Goal: Transaction & Acquisition: Purchase product/service

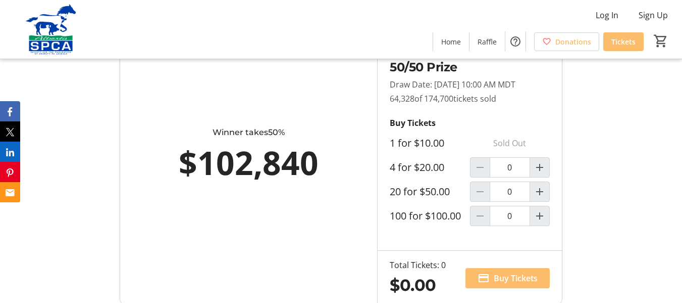
scroll to position [606, 0]
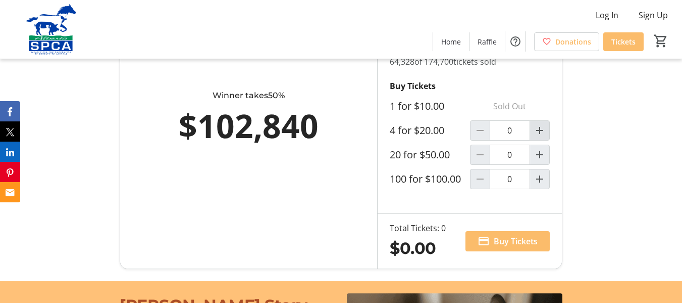
click at [542, 136] on mat-icon "Increment by one" at bounding box center [540, 130] width 12 height 12
type input "1"
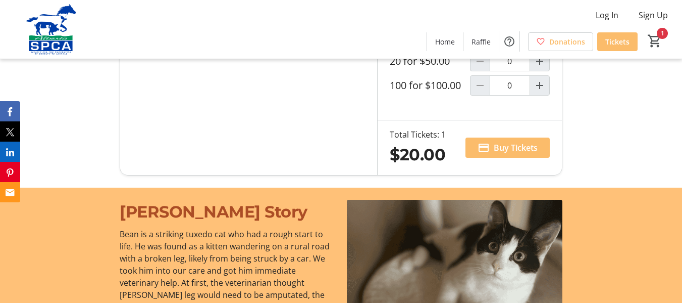
scroll to position [707, 0]
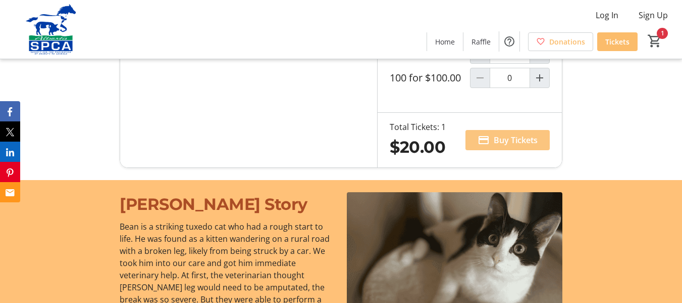
click at [510, 146] on span "Buy Tickets" at bounding box center [516, 140] width 44 height 12
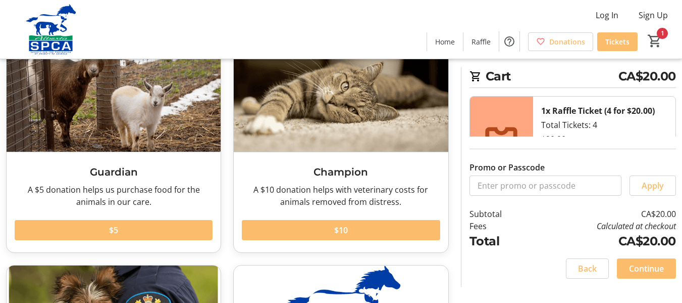
scroll to position [101, 0]
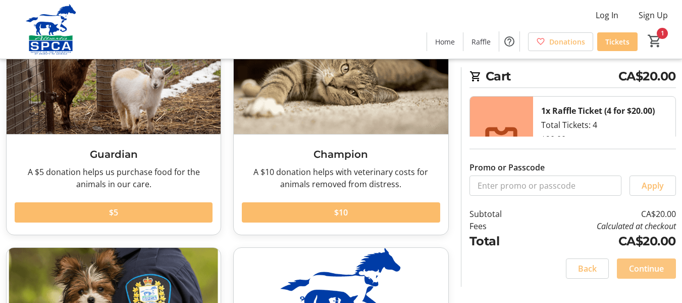
click at [640, 264] on span "Continue" at bounding box center [646, 268] width 35 height 12
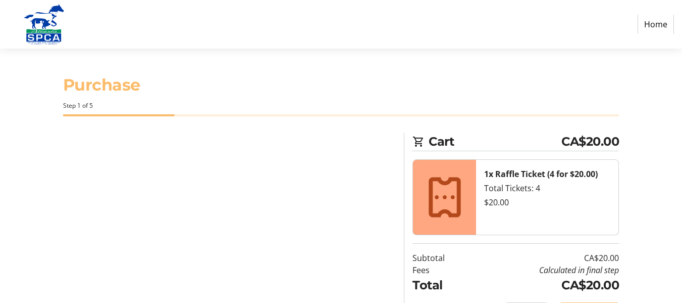
select select "CA"
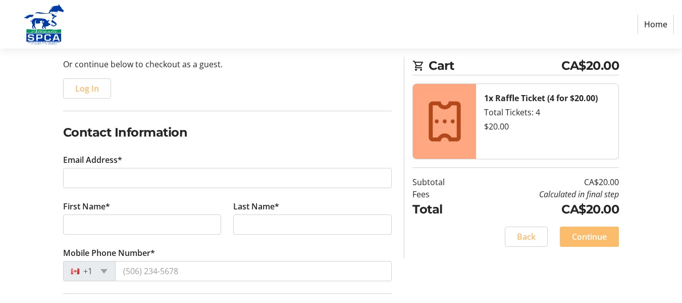
scroll to position [101, 0]
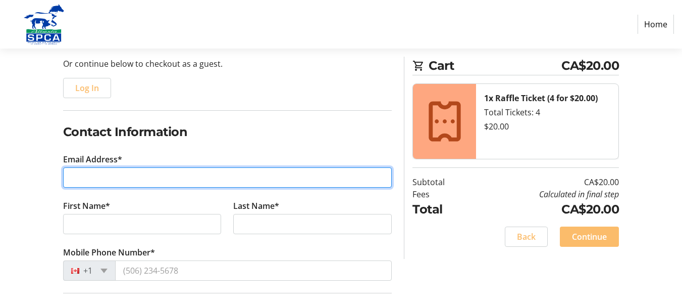
click at [127, 172] on input "Email Address*" at bounding box center [227, 177] width 329 height 20
type input "[EMAIL_ADDRESS][DOMAIN_NAME]"
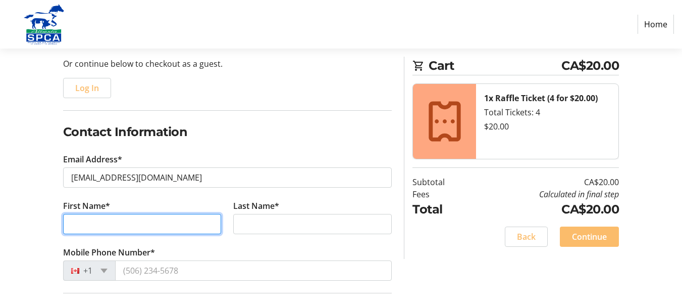
type input "[PERSON_NAME]"
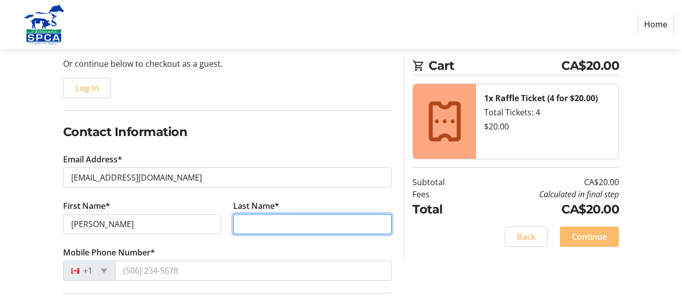
type input "[PERSON_NAME]"
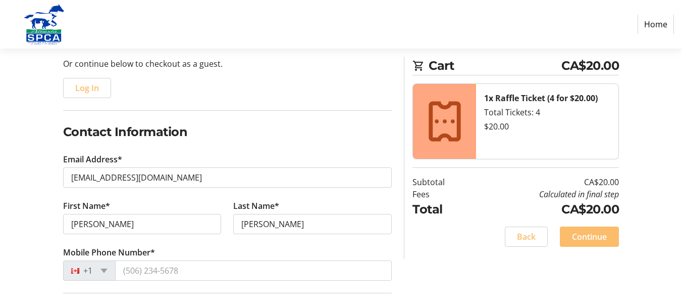
type input "[STREET_ADDRESS]"
type input "Wetaskiwin"
type input "T9A 1W2"
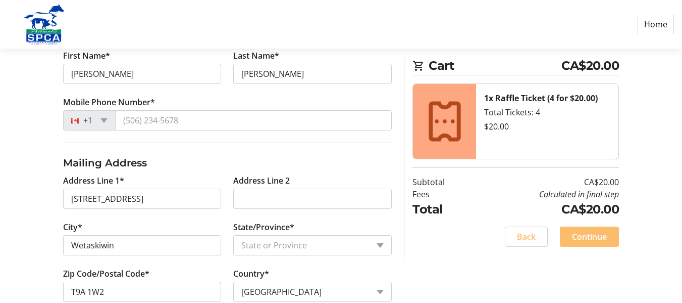
scroll to position [253, 0]
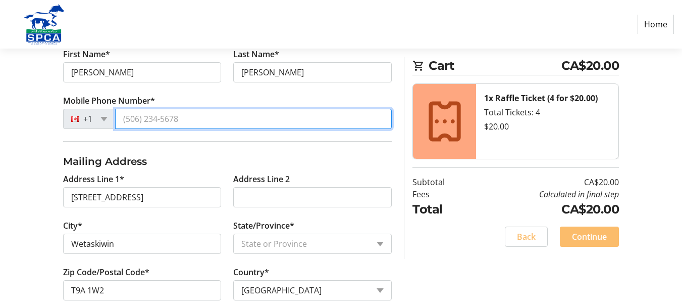
click at [165, 118] on input "Mobile Phone Number*" at bounding box center [253, 119] width 277 height 20
type input "[PHONE_NUMBER]"
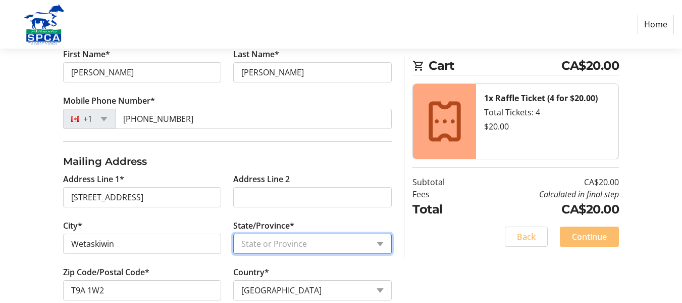
select select "AB"
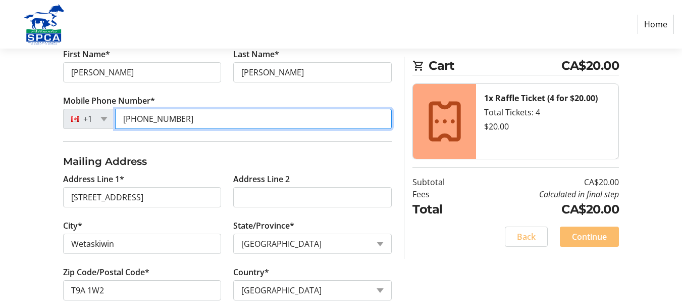
type input "[PHONE_NUMBER]"
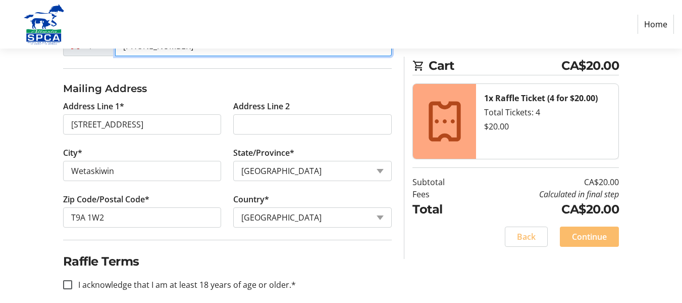
scroll to position [337, 0]
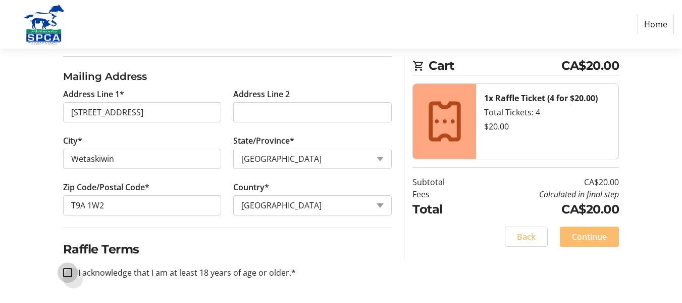
click at [68, 270] on input "I acknowledge that I am at least 18 years of age or older.*" at bounding box center [67, 272] width 9 height 9
checkbox input "true"
click at [590, 239] on span "Continue" at bounding box center [589, 236] width 35 height 12
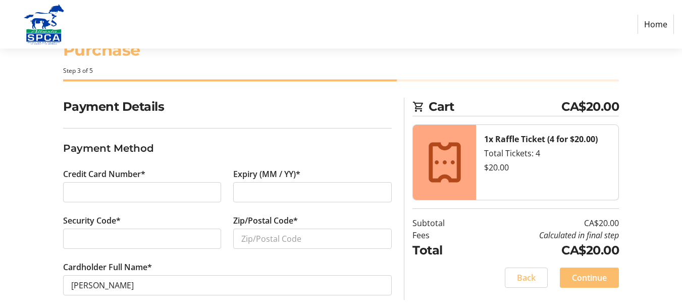
scroll to position [51, 0]
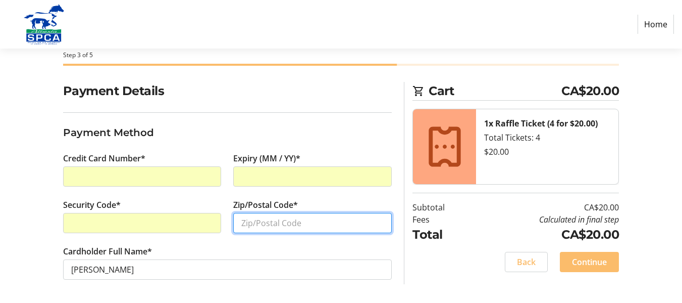
click at [265, 221] on input "Zip/Postal Code*" at bounding box center [312, 223] width 159 height 20
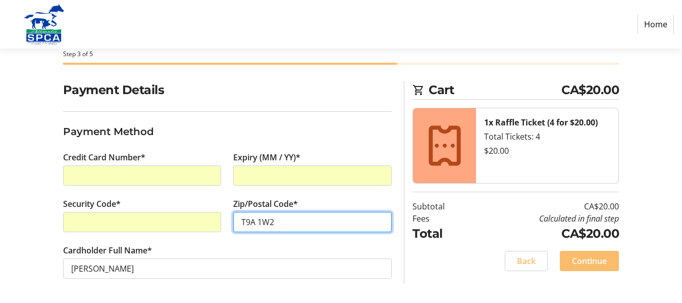
type input "T9A 1W2"
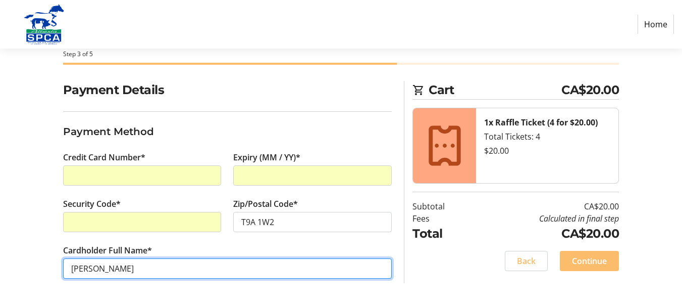
drag, startPoint x: 155, startPoint y: 264, endPoint x: 154, endPoint y: 278, distance: 13.6
click at [154, 278] on input "[PERSON_NAME]" at bounding box center [227, 268] width 329 height 20
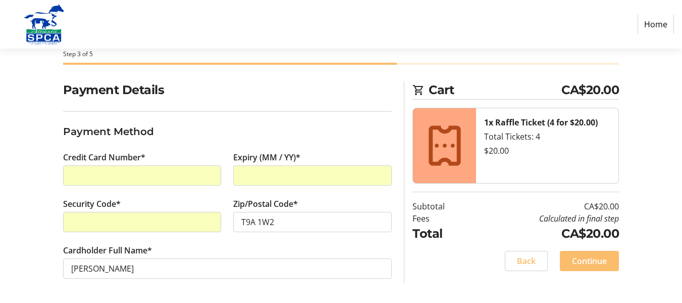
drag, startPoint x: 368, startPoint y: 286, endPoint x: 398, endPoint y: 273, distance: 32.6
click at [379, 282] on tr-form-field "Cardholder Full Name* Laurie Soucy" at bounding box center [227, 267] width 329 height 46
click at [598, 260] on span "Continue" at bounding box center [589, 261] width 35 height 12
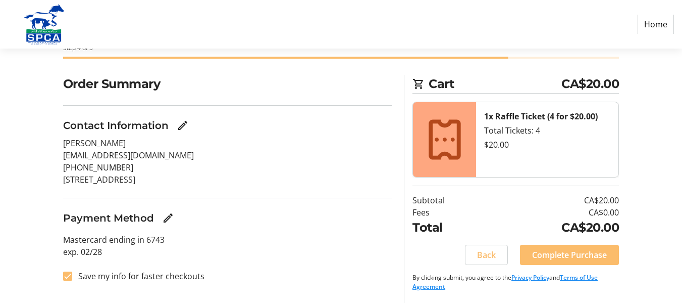
scroll to position [58, 0]
click at [572, 253] on span "Complete Purchase" at bounding box center [569, 254] width 75 height 12
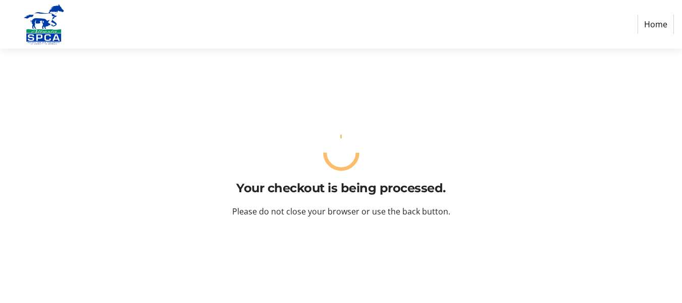
scroll to position [0, 0]
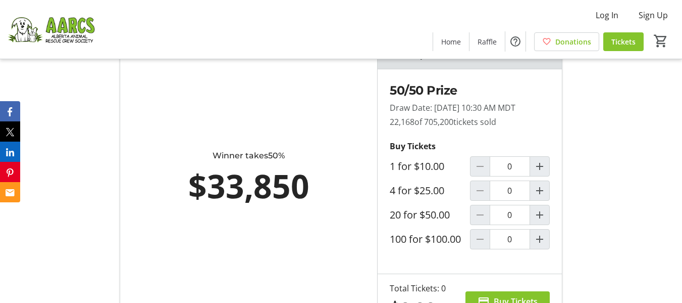
scroll to position [657, 0]
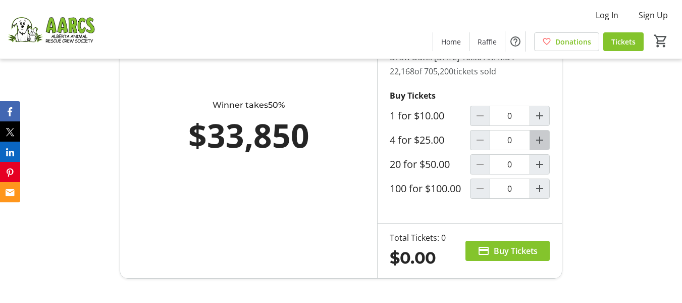
click at [541, 146] on mat-icon "Increment by one" at bounding box center [540, 140] width 12 height 12
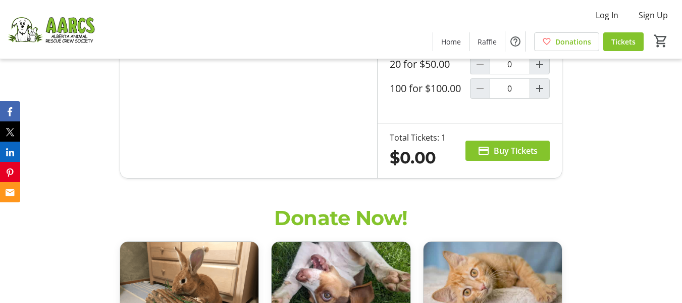
scroll to position [758, 0]
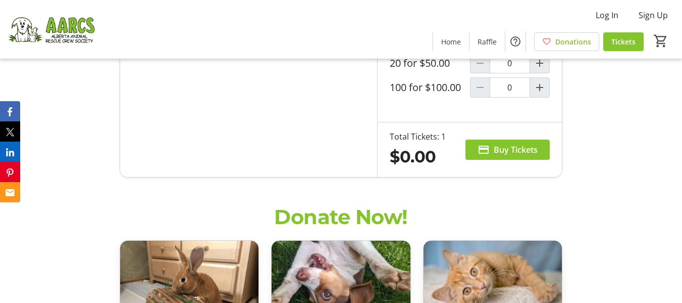
type input "1"
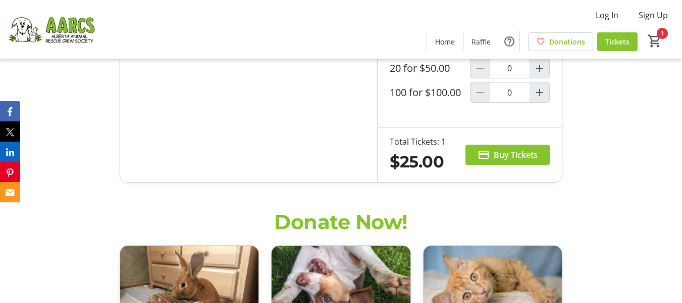
scroll to position [759, 0]
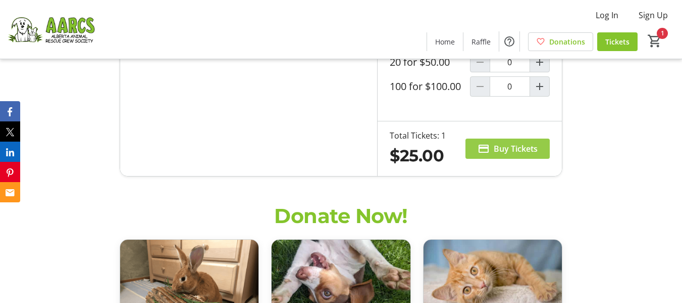
click at [506, 155] on span "Buy Tickets" at bounding box center [516, 148] width 44 height 12
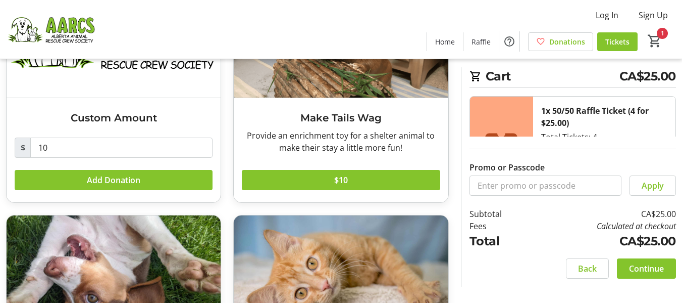
scroll to position [152, 0]
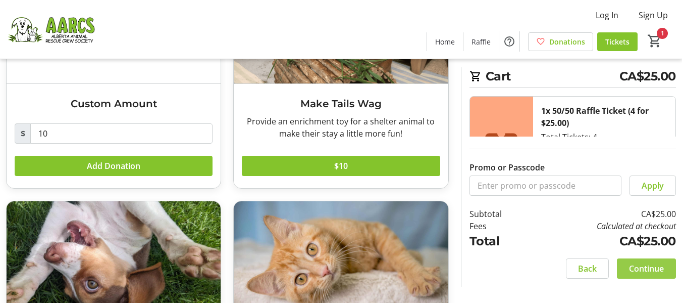
click at [644, 268] on span "Continue" at bounding box center [646, 268] width 35 height 12
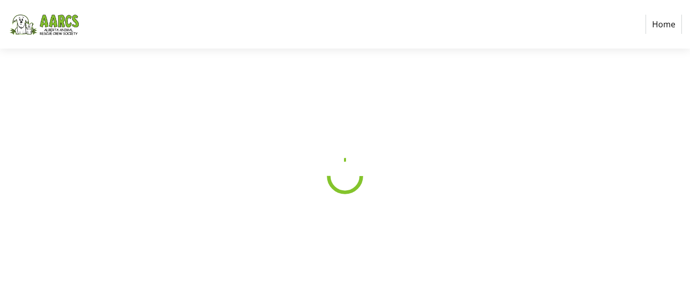
select select "CA"
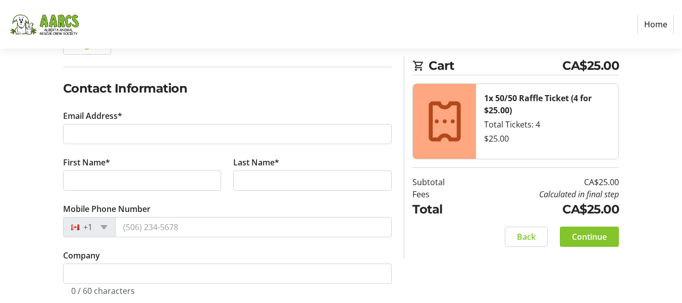
scroll to position [152, 0]
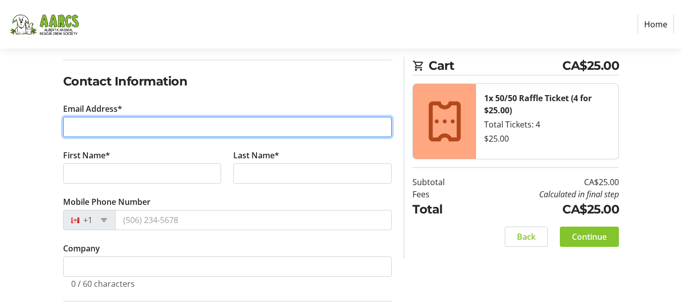
click at [136, 127] on input "Email Address*" at bounding box center [227, 127] width 329 height 20
type input "[EMAIL_ADDRESS][DOMAIN_NAME]"
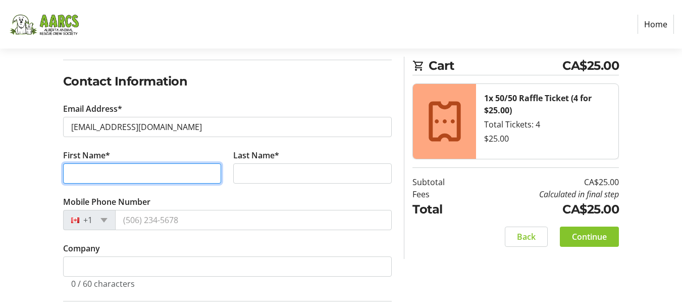
type input "[PERSON_NAME]"
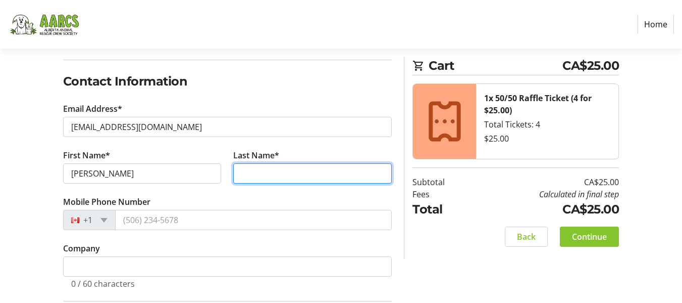
type input "[PERSON_NAME]"
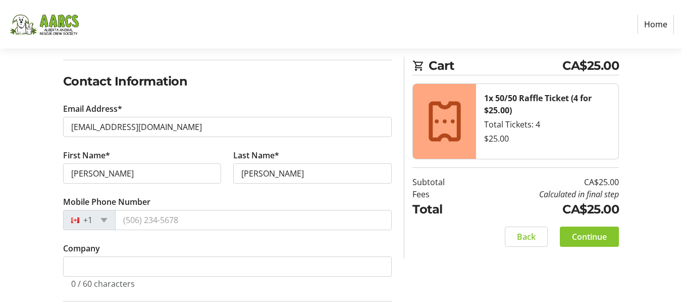
type input "[STREET_ADDRESS]"
type input "Wetaskiwin"
type input "T9A 1W2"
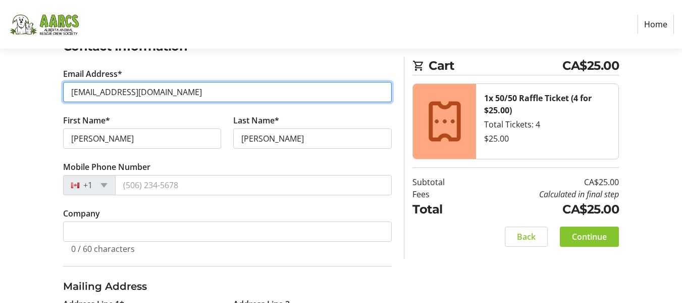
scroll to position [202, 0]
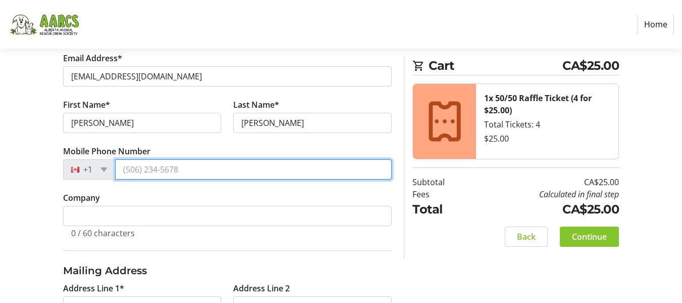
click at [169, 167] on input "Mobile Phone Number" at bounding box center [253, 169] width 277 height 20
type input "[PHONE_NUMBER]"
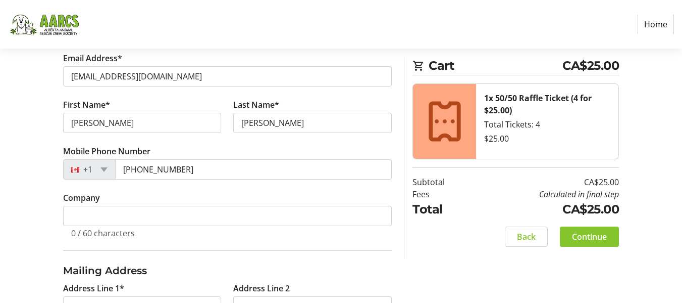
select select "AB"
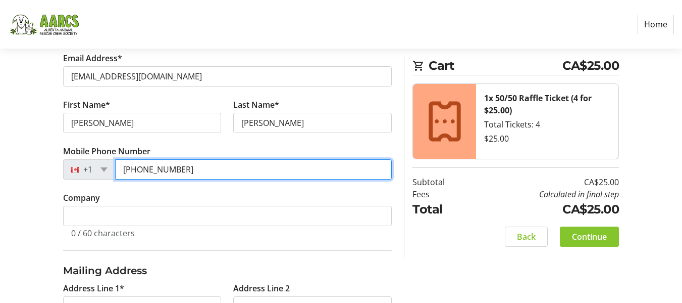
type input "[PHONE_NUMBER]"
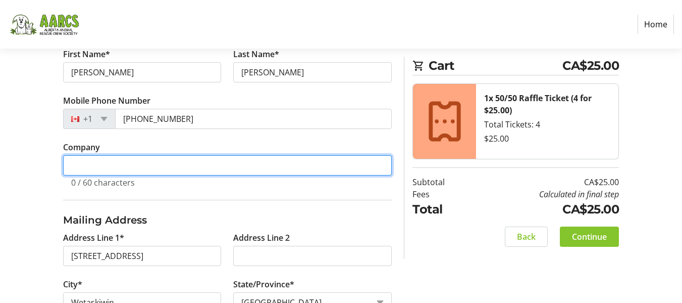
click at [101, 168] on input "Company" at bounding box center [227, 165] width 329 height 20
type input "R"
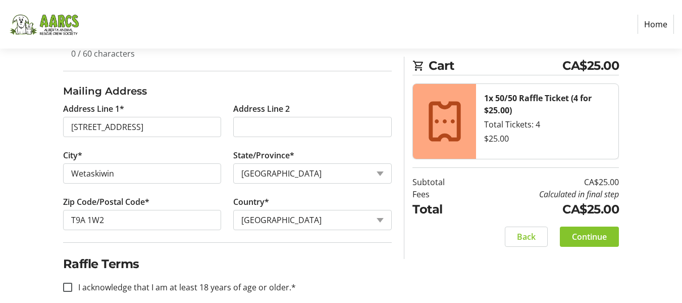
scroll to position [396, 0]
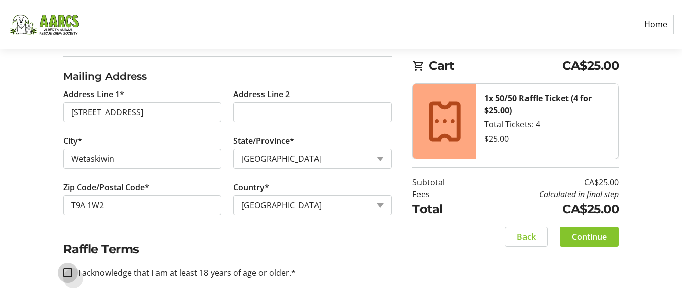
click at [67, 271] on input "I acknowledge that I am at least 18 years of age or older.*" at bounding box center [67, 272] width 9 height 9
checkbox input "true"
click at [586, 232] on span "Continue" at bounding box center [589, 236] width 35 height 12
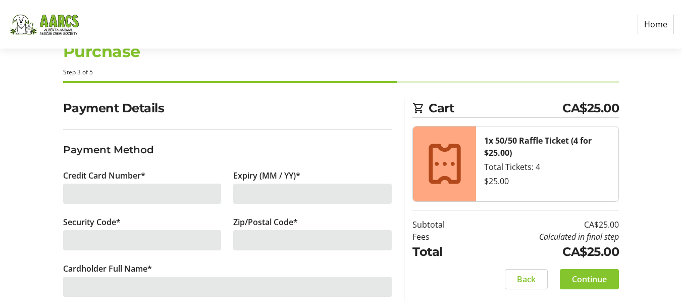
scroll to position [52, 0]
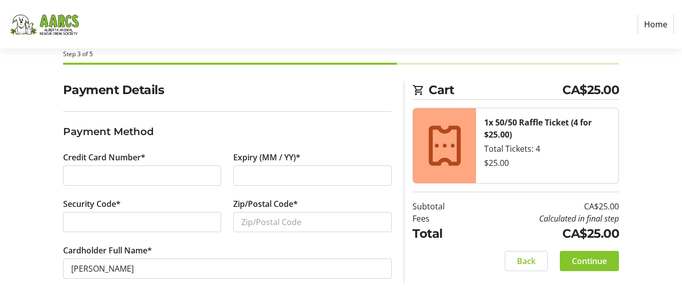
click at [221, 122] on section "Payment Details Payment Method Credit Card Number* Expiry (MM / YY)* Security C…" at bounding box center [227, 192] width 329 height 222
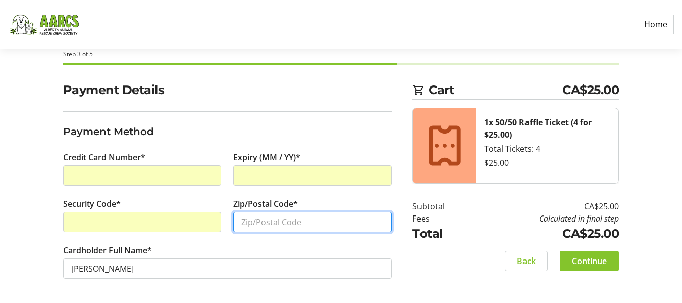
click at [277, 221] on input "Zip/Postal Code*" at bounding box center [312, 222] width 159 height 20
type input "T9A 1W2"
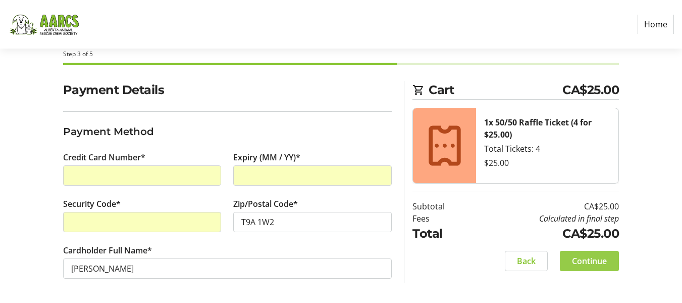
click at [582, 259] on span "Continue" at bounding box center [589, 261] width 35 height 12
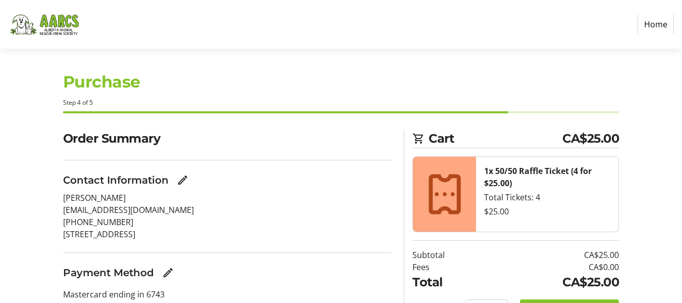
scroll to position [58, 0]
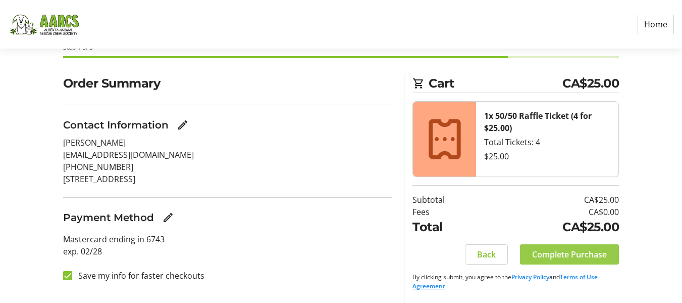
click at [584, 253] on span "Complete Purchase" at bounding box center [569, 254] width 75 height 12
